Goal: Information Seeking & Learning: Learn about a topic

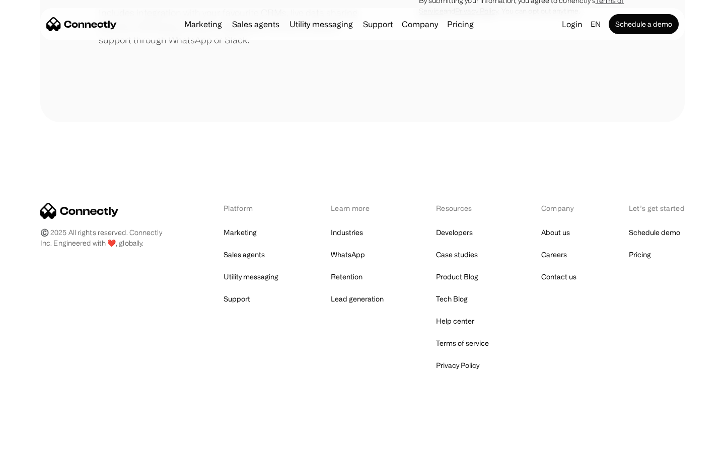
scroll to position [468, 0]
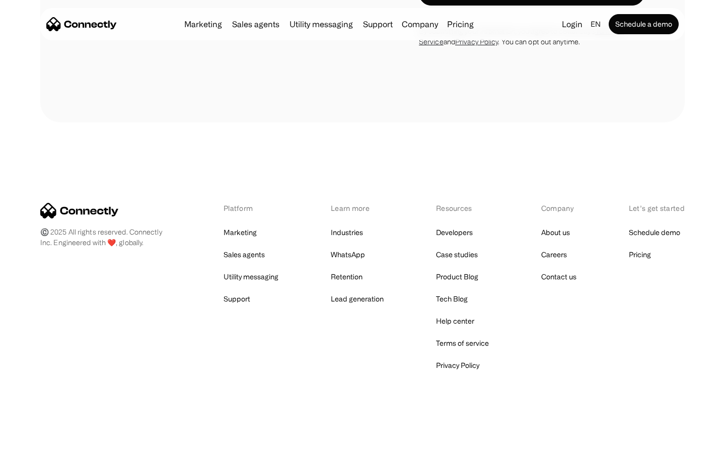
scroll to position [850, 0]
